Goal: Information Seeking & Learning: Learn about a topic

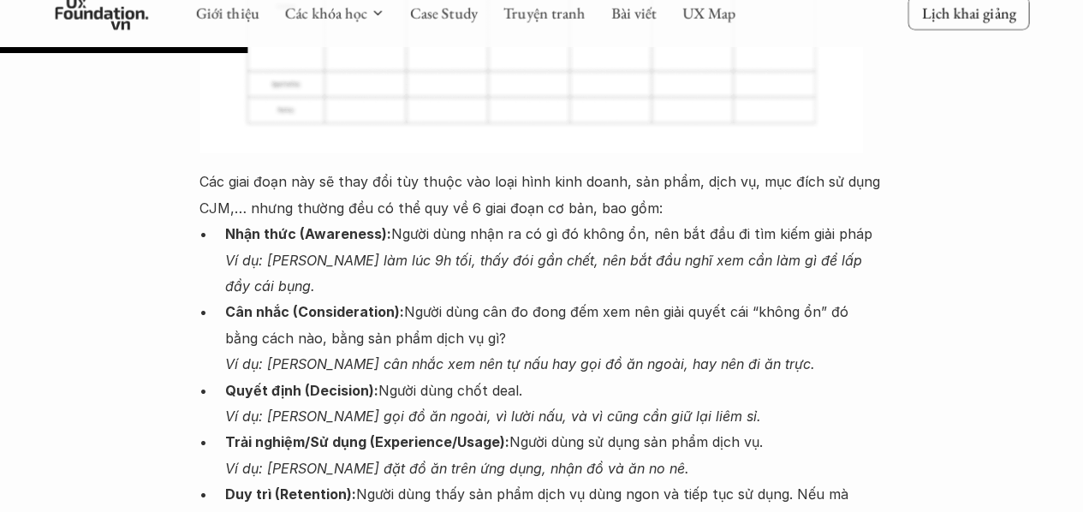
scroll to position [3140, 0]
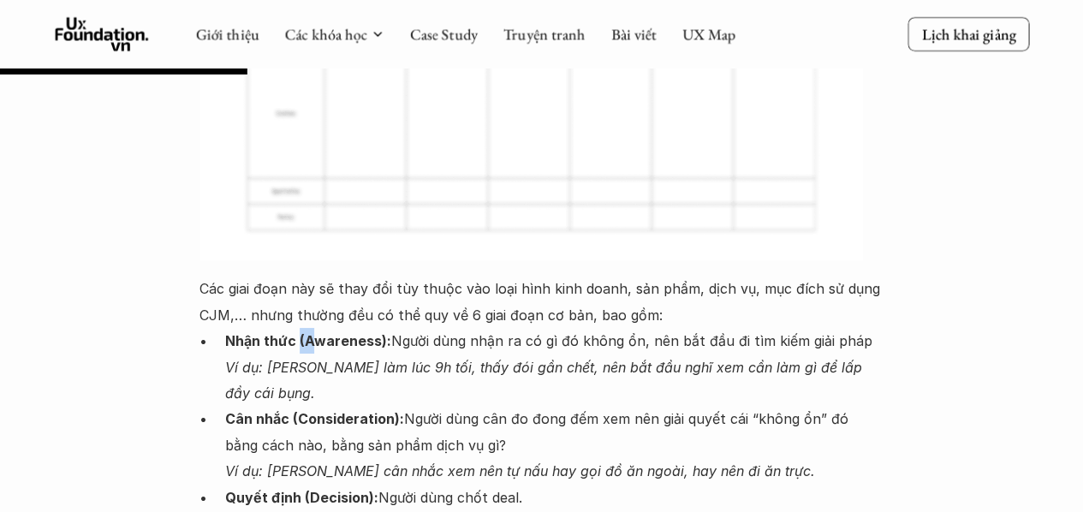
drag, startPoint x: 300, startPoint y: 263, endPoint x: 318, endPoint y: 263, distance: 18.0
click at [318, 332] on strong "Nhận thức (Awareness):" at bounding box center [308, 340] width 166 height 17
click at [307, 332] on strong "Nhận thức (Awareness):" at bounding box center [308, 340] width 166 height 17
drag, startPoint x: 302, startPoint y: 262, endPoint x: 375, endPoint y: 265, distance: 72.8
click at [375, 332] on strong "Nhận thức (Awareness):" at bounding box center [308, 340] width 166 height 17
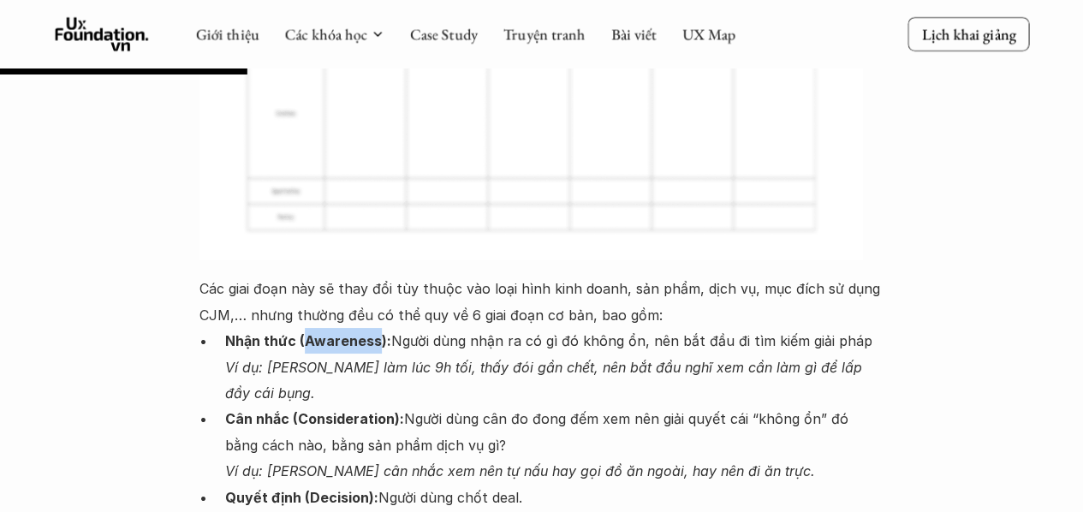
copy strong "Awareness"
click at [293, 410] on strong "Cân nhắc (Consideration):" at bounding box center [314, 418] width 179 height 17
drag, startPoint x: 296, startPoint y: 339, endPoint x: 390, endPoint y: 340, distance: 94.2
click at [390, 410] on strong "Cân nhắc (Consideration):" at bounding box center [314, 418] width 179 height 17
copy strong "Consideration"
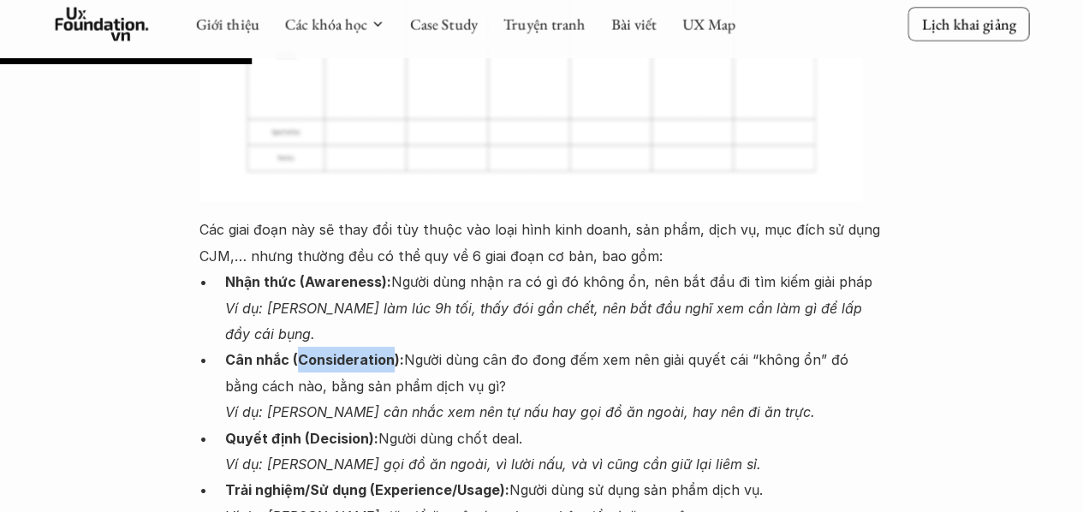
scroll to position [3225, 0]
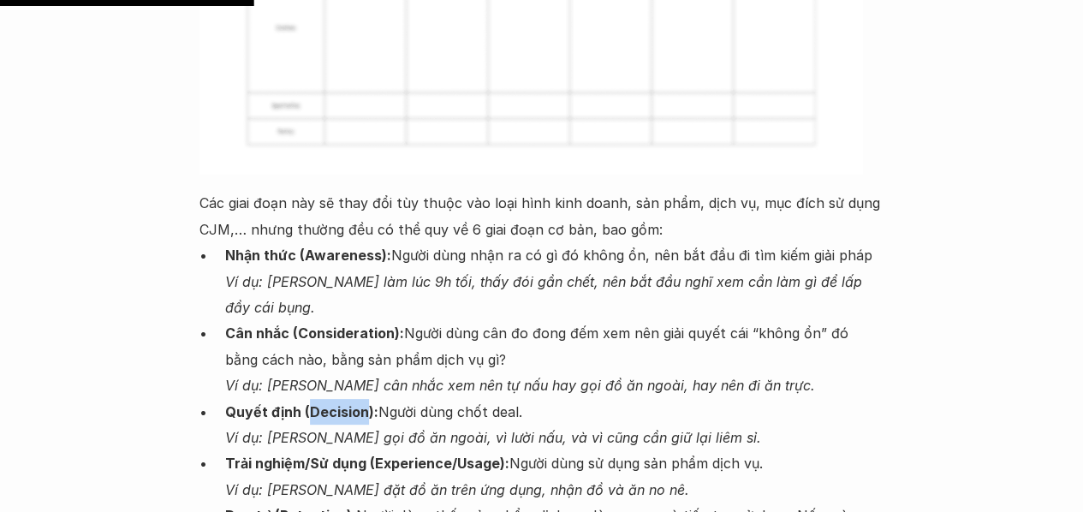
drag, startPoint x: 307, startPoint y: 335, endPoint x: 362, endPoint y: 331, distance: 55.8
click at [362, 403] on strong "Quyết định (Decision):" at bounding box center [301, 411] width 153 height 17
copy strong "Decision"
click at [375, 455] on strong "Trải nghiệm/Sử dụng (Experience/Usage):" at bounding box center [367, 463] width 284 height 17
drag, startPoint x: 371, startPoint y: 381, endPoint x: 494, endPoint y: 384, distance: 123.3
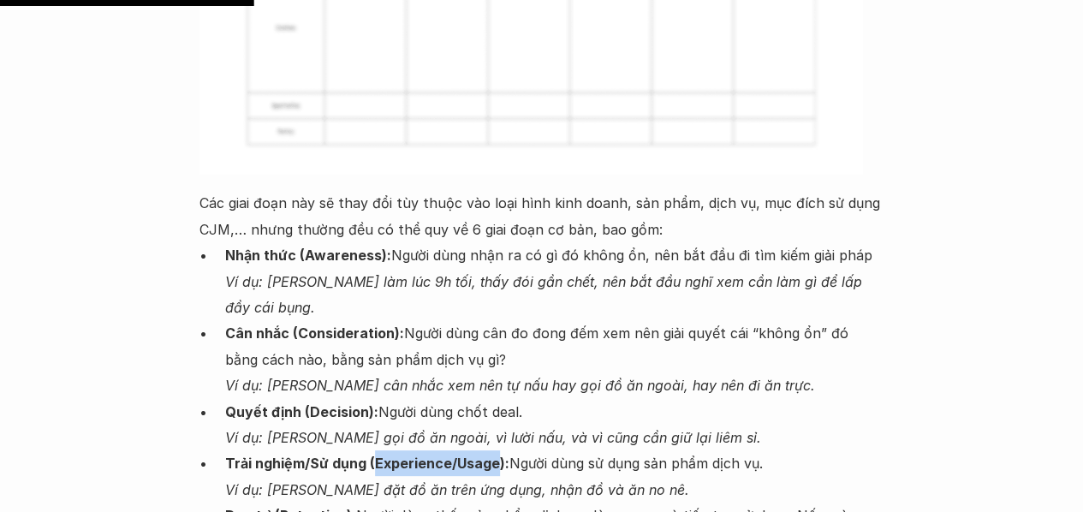
click at [494, 455] on strong "Trải nghiệm/Sử dụng (Experience/Usage):" at bounding box center [367, 463] width 284 height 17
copy strong "Experience/Usage"
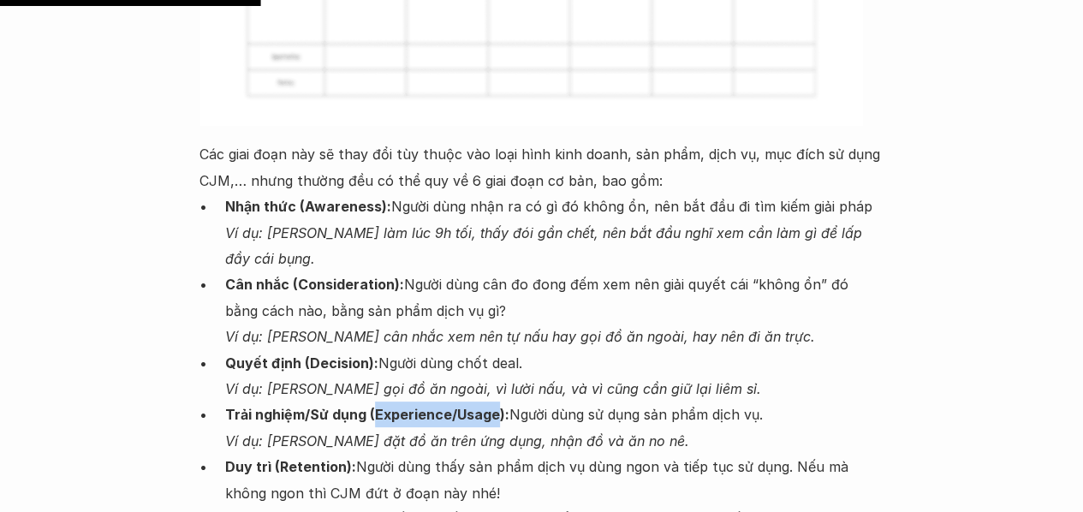
scroll to position [3311, 0]
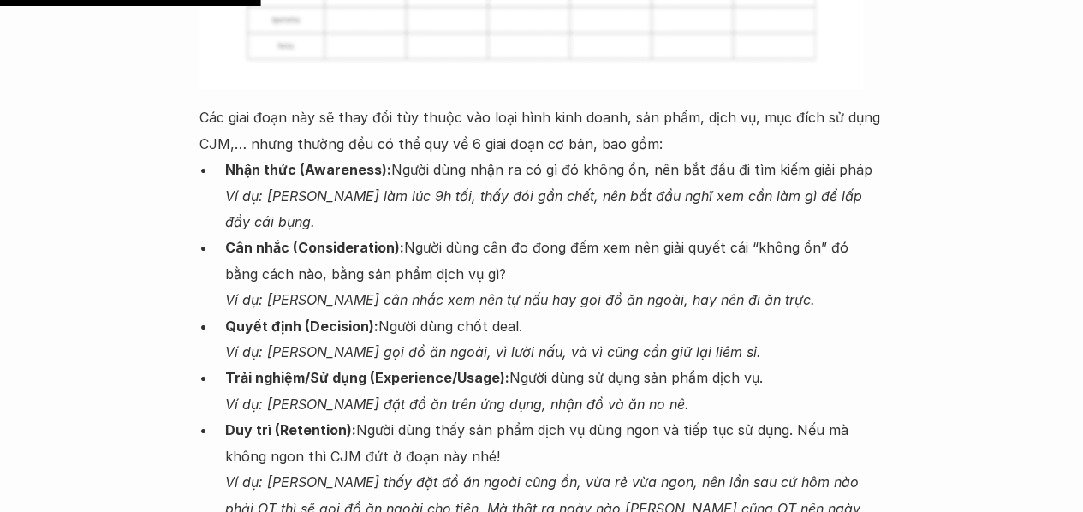
click at [277, 421] on strong "Duy trì (Retention):" at bounding box center [290, 429] width 131 height 17
drag, startPoint x: 277, startPoint y: 348, endPoint x: 330, endPoint y: 354, distance: 52.5
click at [330, 421] on strong "Duy trì (Retention):" at bounding box center [290, 429] width 131 height 17
copy strong "Retention"
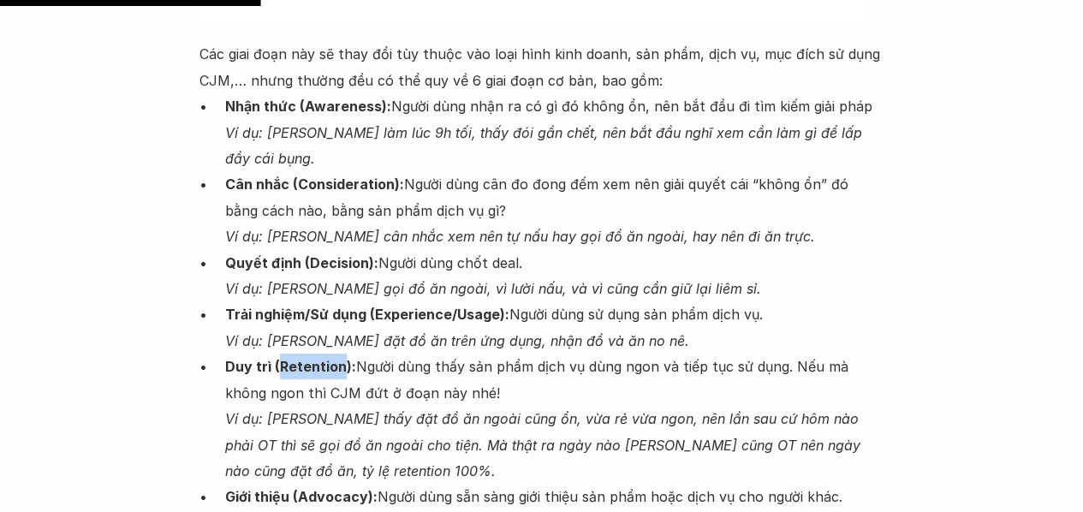
scroll to position [3482, 0]
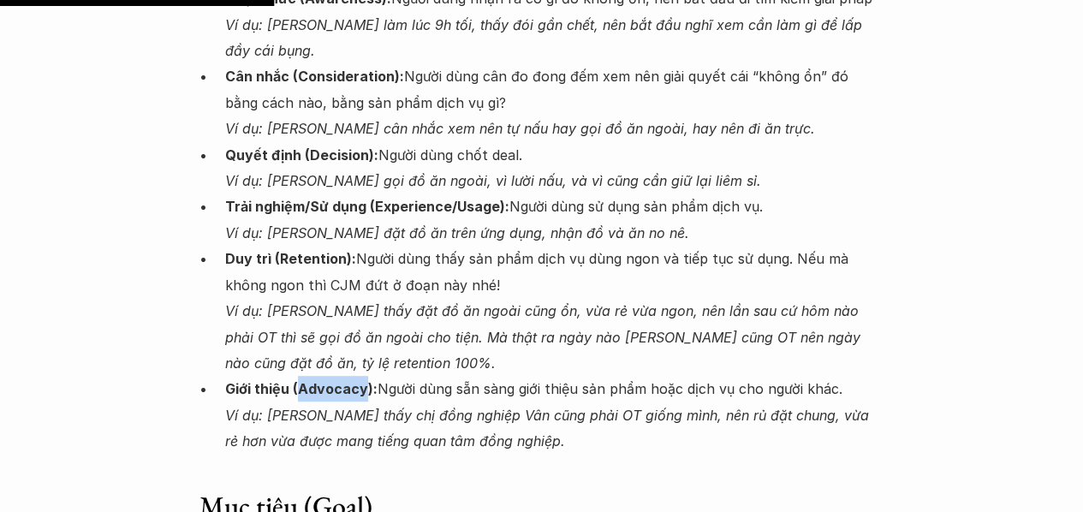
drag, startPoint x: 296, startPoint y: 310, endPoint x: 364, endPoint y: 311, distance: 67.6
click at [364, 380] on strong "Giới thiệu (Advocacy):" at bounding box center [301, 388] width 152 height 17
copy strong "Advocacy"
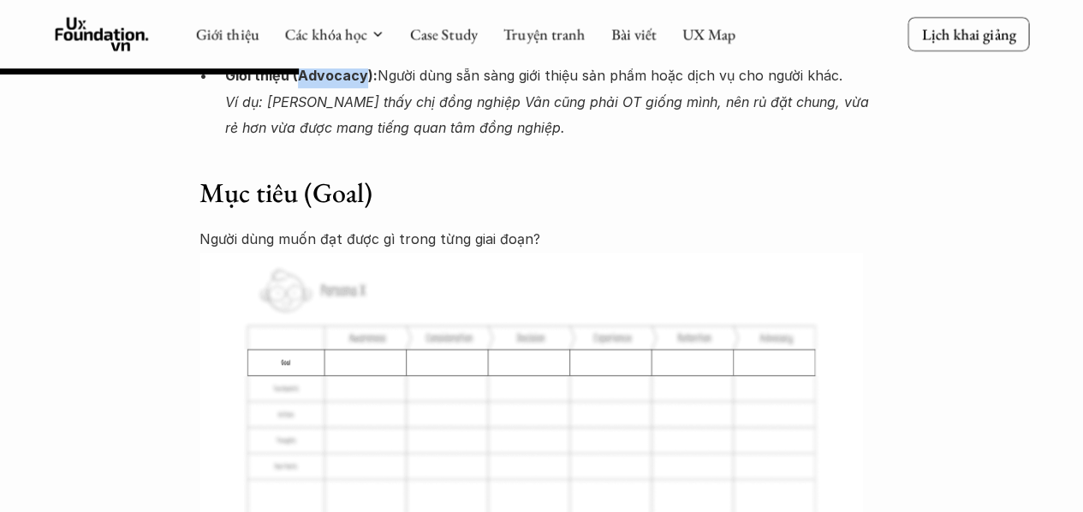
scroll to position [3654, 0]
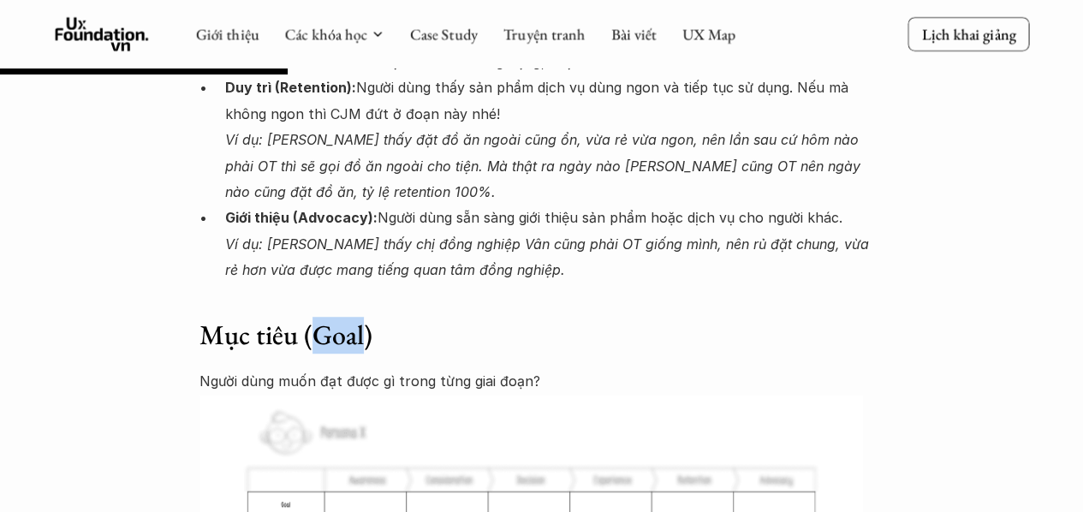
drag, startPoint x: 314, startPoint y: 263, endPoint x: 361, endPoint y: 265, distance: 47.2
click at [361, 318] on h3 "Mục tiêu (Goal)" at bounding box center [542, 336] width 685 height 36
copy h3 "Goal"
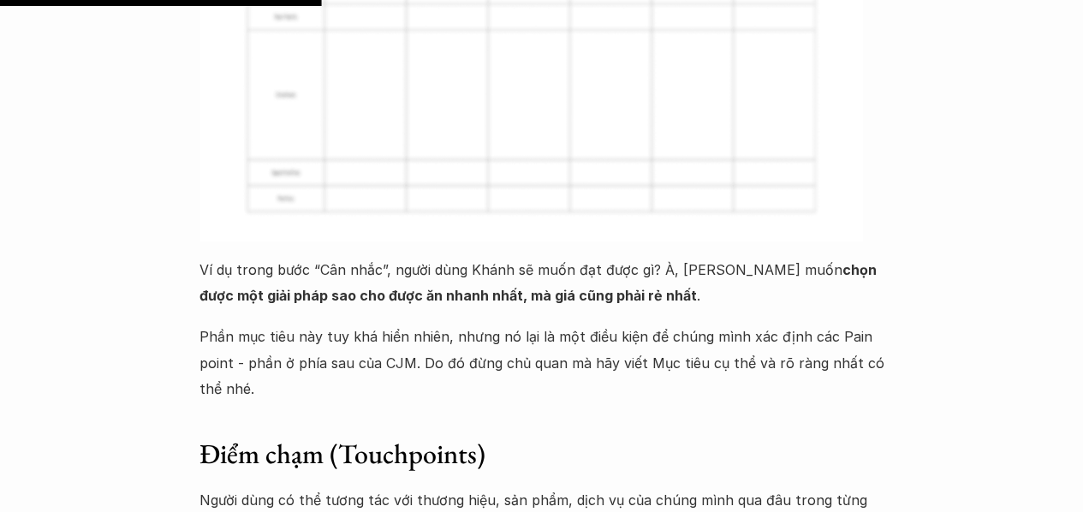
scroll to position [4339, 0]
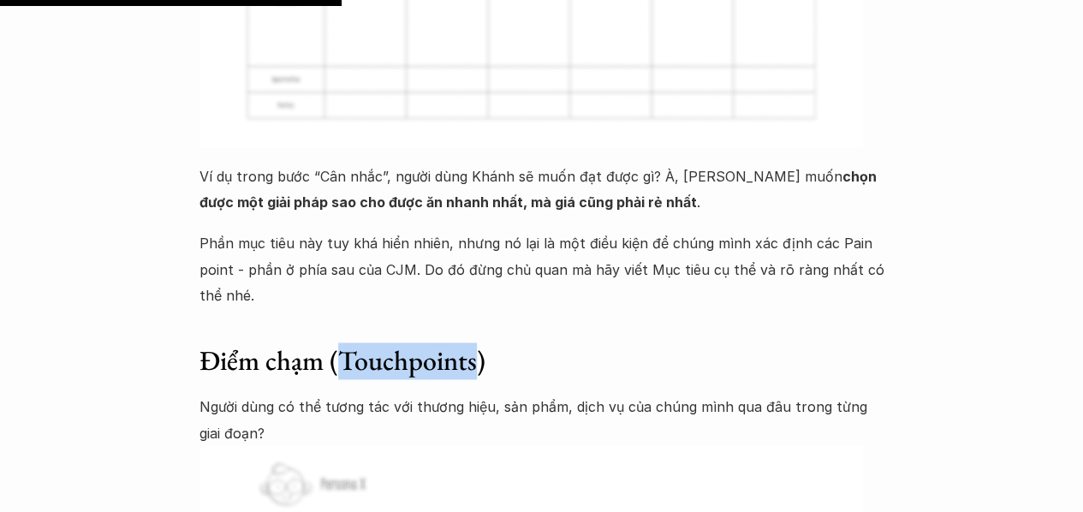
drag, startPoint x: 344, startPoint y: 284, endPoint x: 473, endPoint y: 290, distance: 128.6
click at [473, 343] on h3 "Điểm chạm (Touchpoints)" at bounding box center [542, 361] width 685 height 36
copy h3 "Touchpoints"
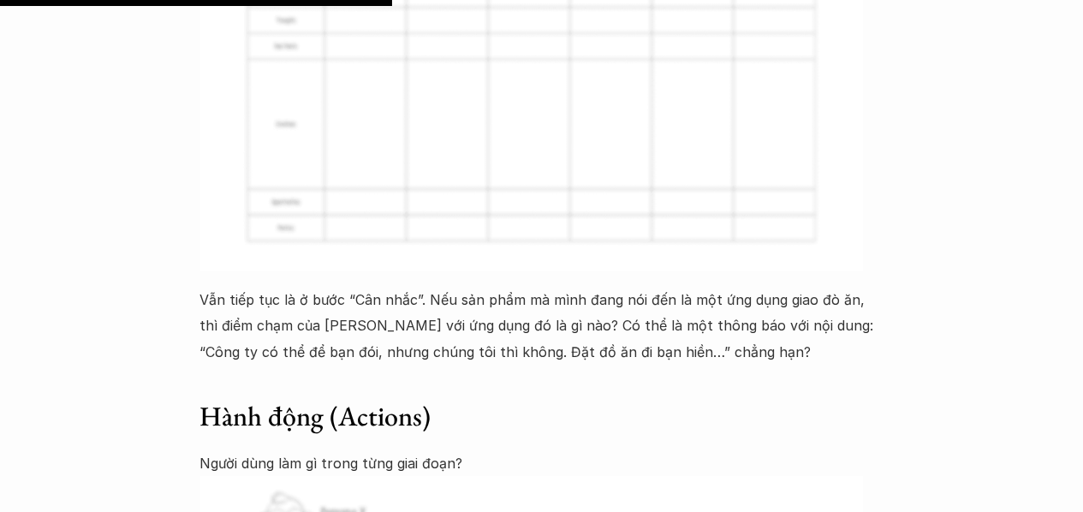
scroll to position [5024, 0]
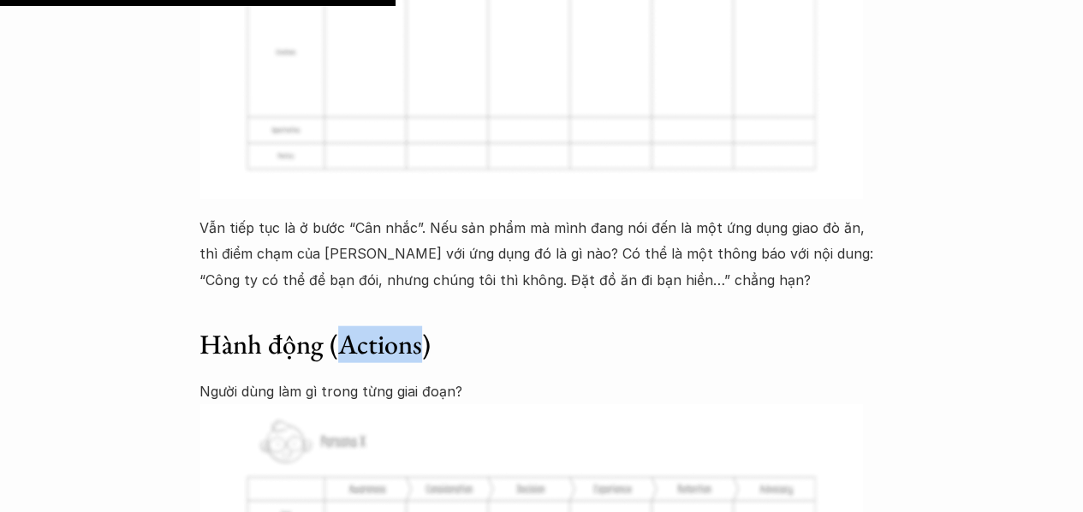
drag, startPoint x: 341, startPoint y: 263, endPoint x: 418, endPoint y: 265, distance: 77.1
click at [418, 327] on h3 "Hành động (Actions)" at bounding box center [542, 345] width 685 height 36
copy h3 "Actions"
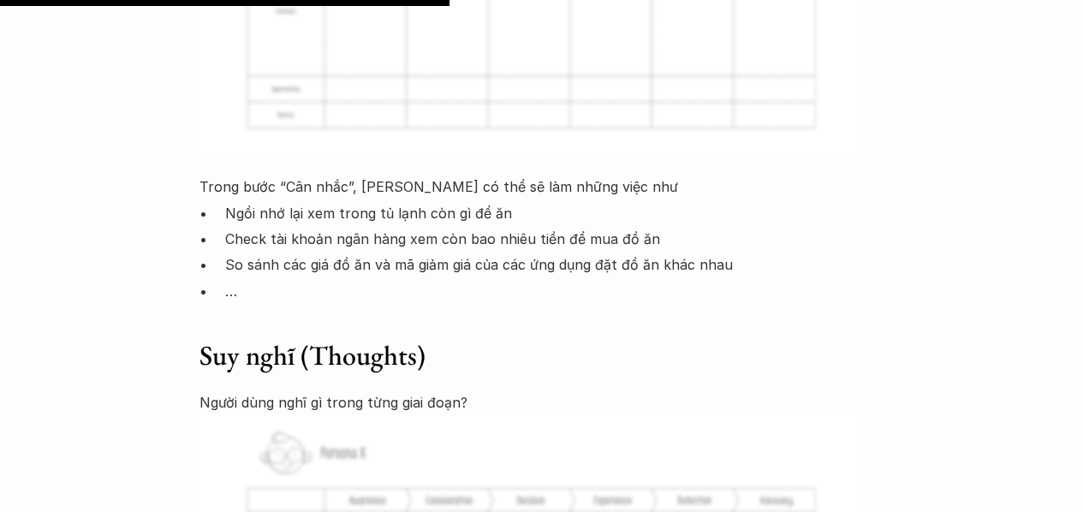
scroll to position [5709, 0]
drag, startPoint x: 313, startPoint y: 274, endPoint x: 414, endPoint y: 286, distance: 101.7
click at [414, 337] on h3 "Suy nghĩ (Thoughts)" at bounding box center [542, 355] width 685 height 36
copy h3 "Thoughts"
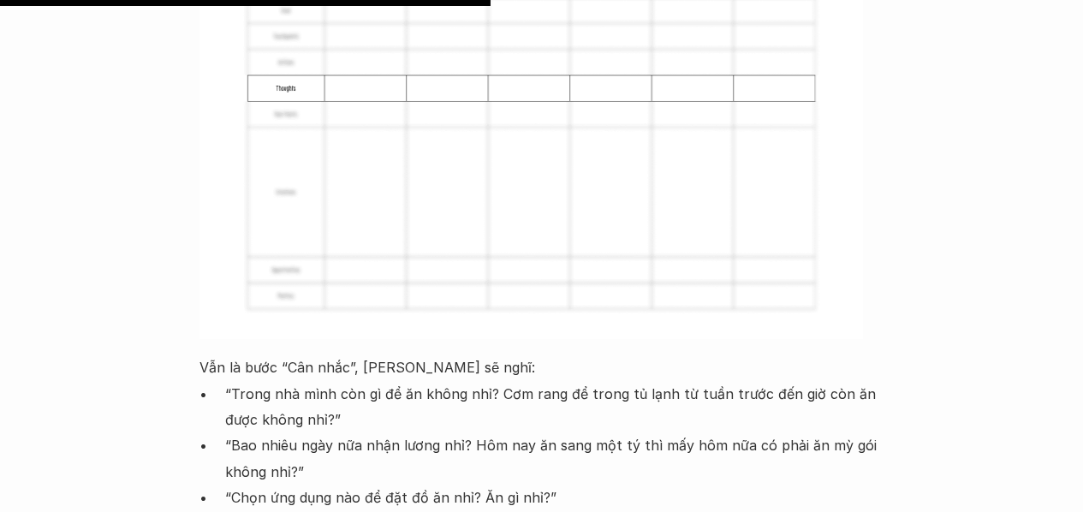
scroll to position [6479, 0]
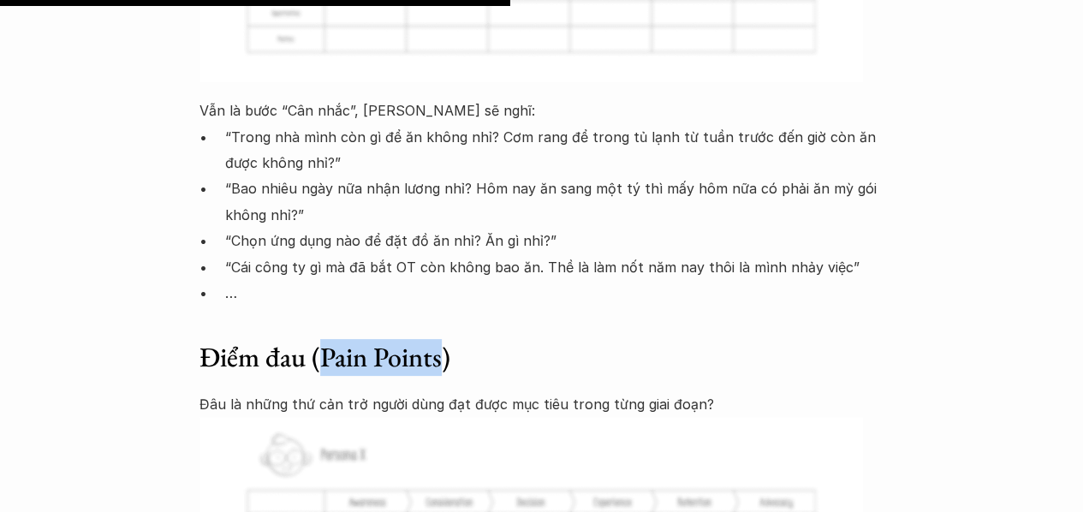
drag, startPoint x: 318, startPoint y: 276, endPoint x: 443, endPoint y: 280, distance: 125.1
click at [443, 340] on h3 "Điểm đau (Pain Points)" at bounding box center [542, 358] width 685 height 36
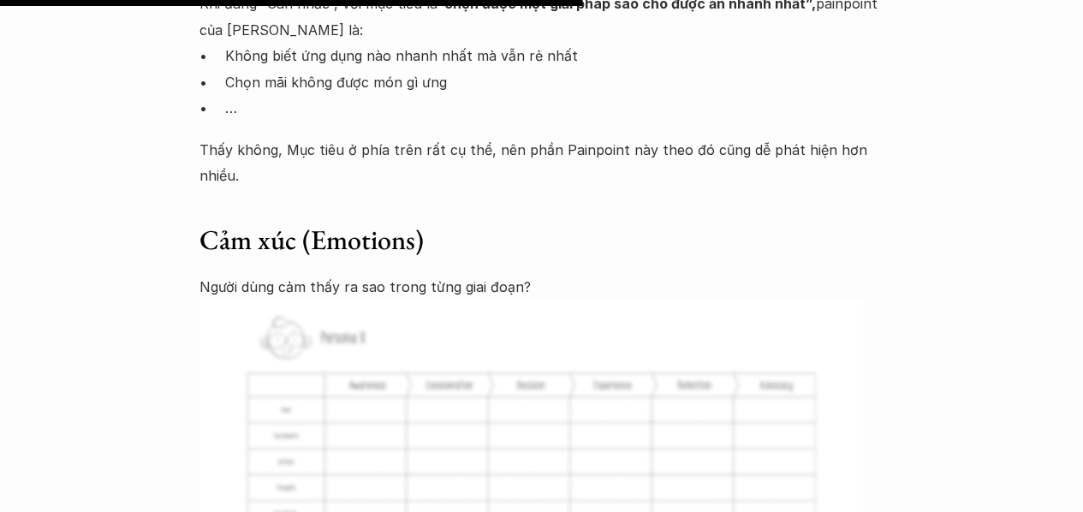
scroll to position [7421, 0]
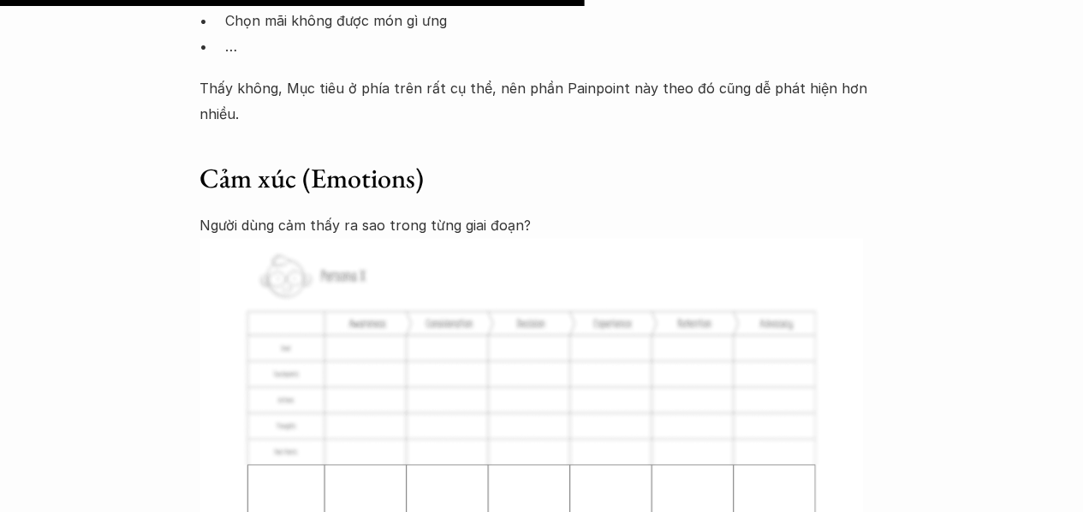
click at [317, 161] on h3 "Cảm xúc (Emotions)" at bounding box center [542, 179] width 685 height 36
drag, startPoint x: 315, startPoint y: 76, endPoint x: 416, endPoint y: 80, distance: 101.1
click at [416, 161] on h3 "Cảm xúc (Emotions)" at bounding box center [542, 179] width 685 height 36
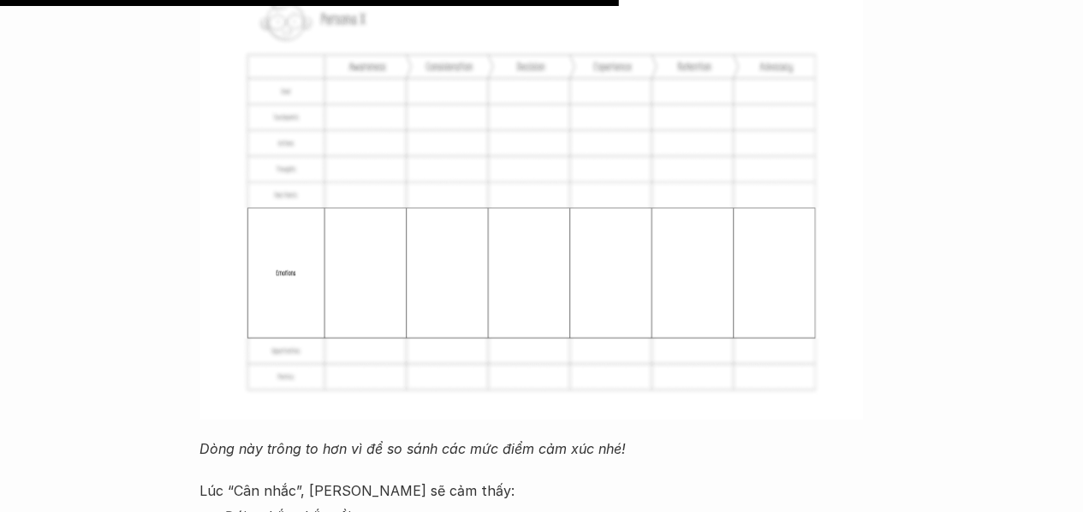
scroll to position [8020, 0]
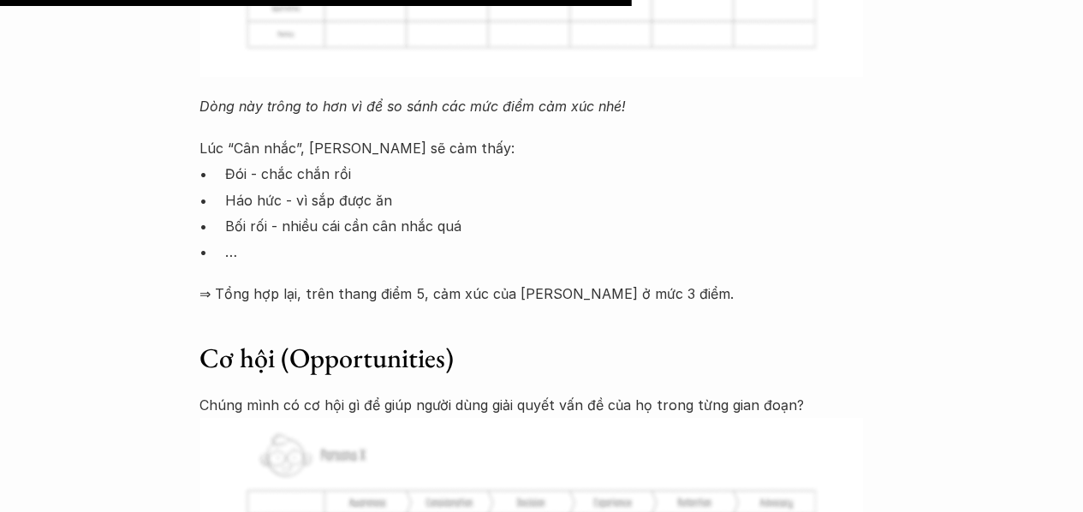
click at [291, 340] on h3 "Cơ hội (Opportunities)" at bounding box center [542, 358] width 685 height 36
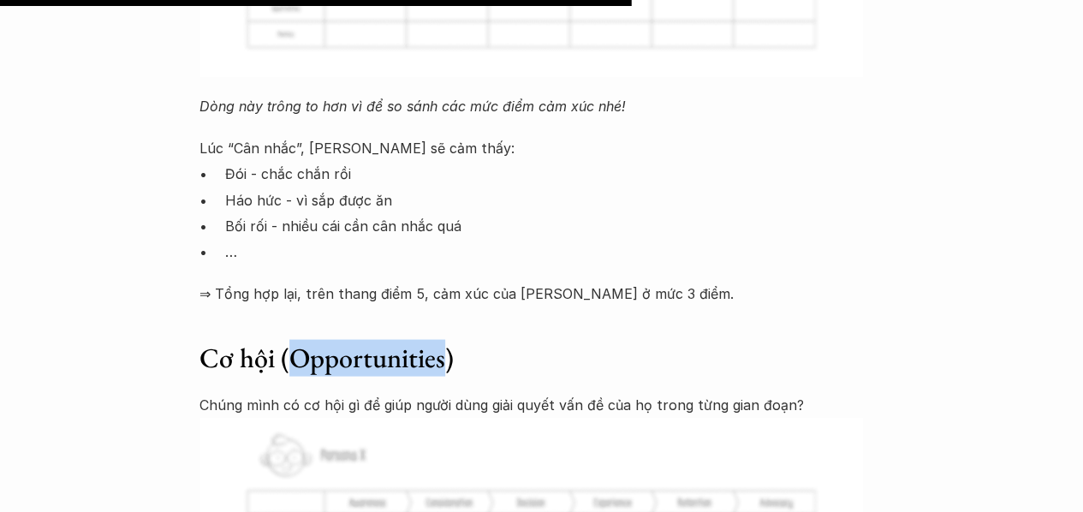
drag, startPoint x: 291, startPoint y: 256, endPoint x: 443, endPoint y: 251, distance: 151.6
click at [443, 340] on h3 "Cơ hội (Opportunities)" at bounding box center [542, 358] width 685 height 36
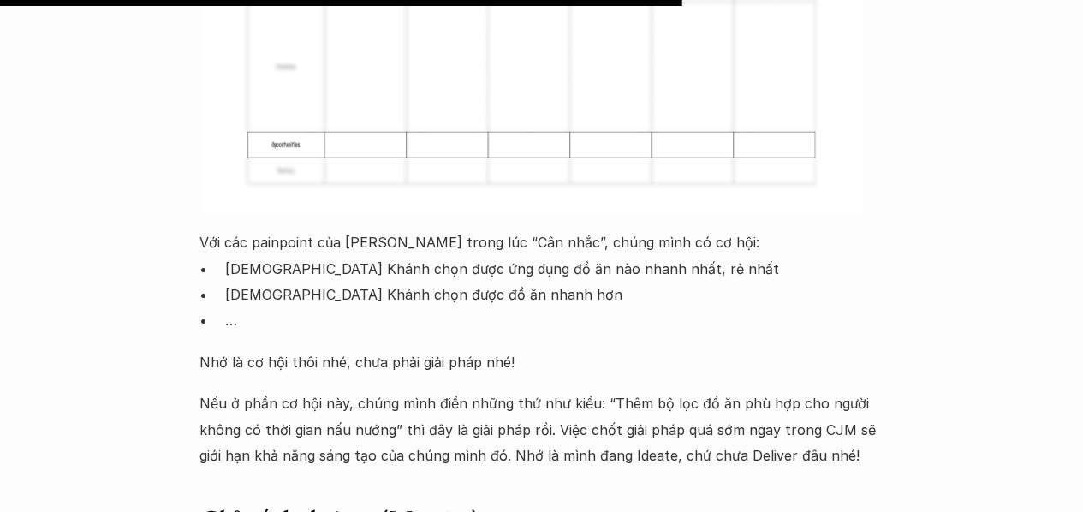
scroll to position [8791, 0]
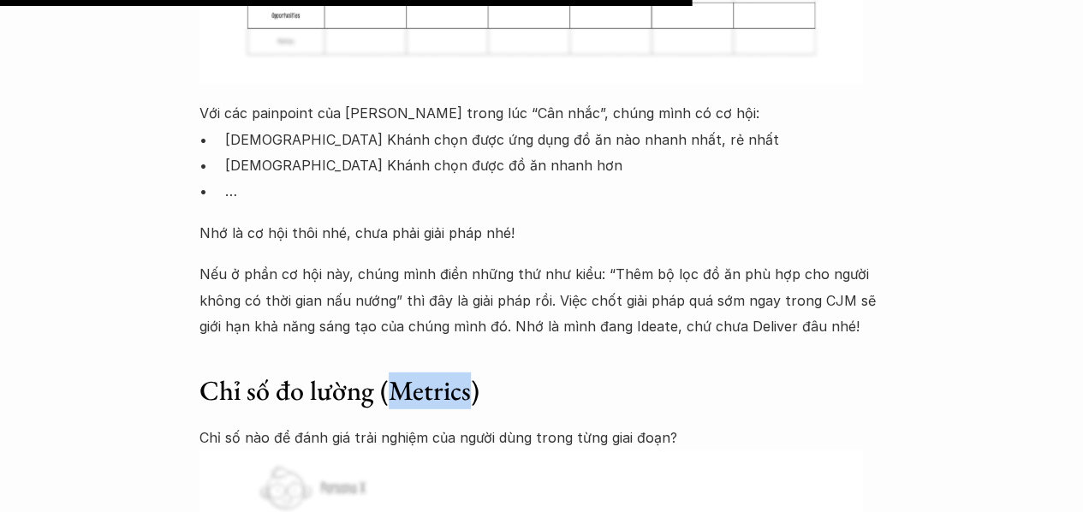
drag, startPoint x: 386, startPoint y: 294, endPoint x: 466, endPoint y: 287, distance: 79.9
click at [466, 373] on h3 "Chỉ số đo lường (Metrics)" at bounding box center [542, 391] width 685 height 36
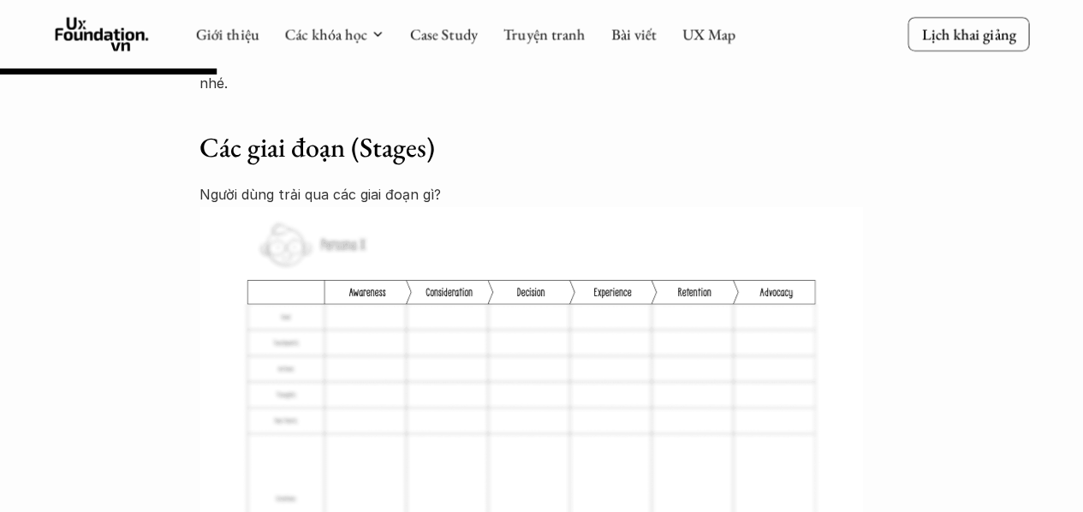
scroll to position [2669, 0]
